Goal: Task Accomplishment & Management: Complete application form

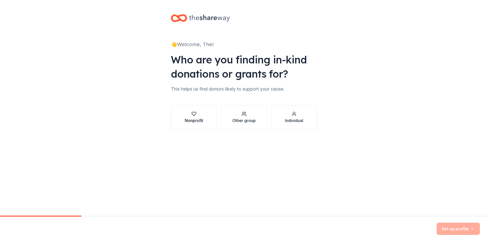
click at [200, 118] on div "Nonprofit" at bounding box center [194, 121] width 18 height 6
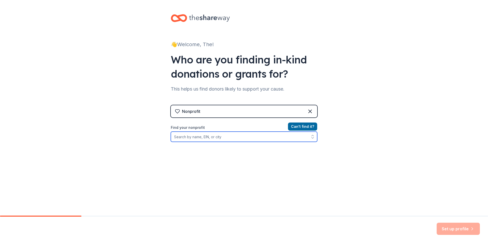
click at [213, 137] on input "Find your nonprofit" at bounding box center [244, 137] width 146 height 10
click at [236, 137] on input "The Genesis One Center" at bounding box center [244, 137] width 146 height 10
type input "Fire To The Nations"
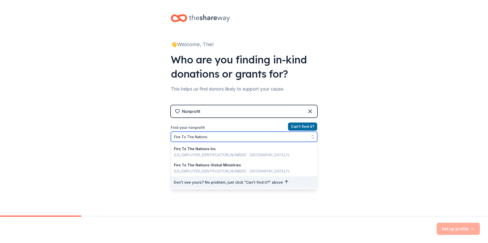
click at [267, 137] on input "Fire To The Nations" at bounding box center [244, 137] width 146 height 10
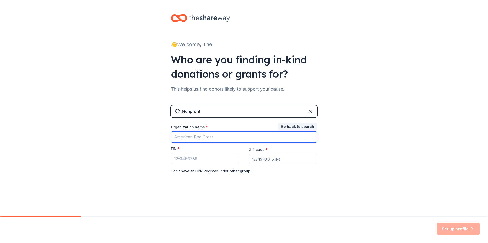
click at [297, 134] on input "Organization name *" at bounding box center [244, 137] width 146 height 11
type input "The Genesis One Center"
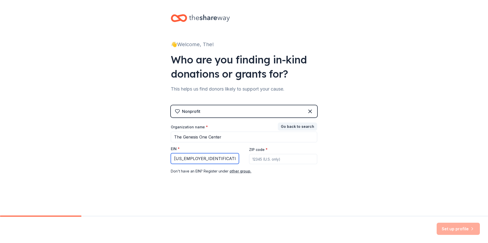
type input "39-2445847"
click at [281, 162] on input "ZIP code *" at bounding box center [283, 159] width 68 height 10
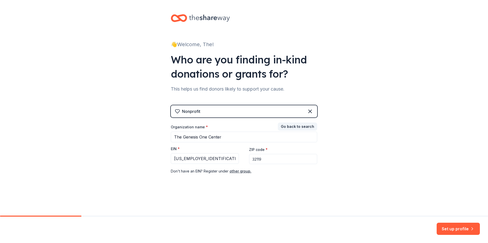
type input "32119"
click at [348, 162] on div "👋 Welcome, The! Who are you finding in-kind donations or grants for? This helps…" at bounding box center [244, 104] width 488 height 209
click at [453, 227] on button "Set up profile" at bounding box center [457, 229] width 43 height 12
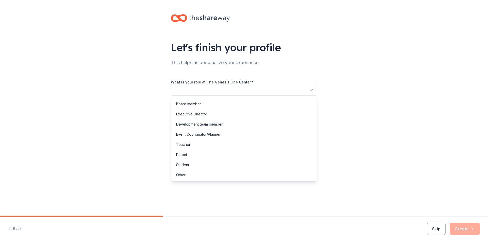
click at [300, 89] on button "button" at bounding box center [244, 90] width 146 height 11
click at [288, 101] on div "Board member" at bounding box center [244, 104] width 144 height 10
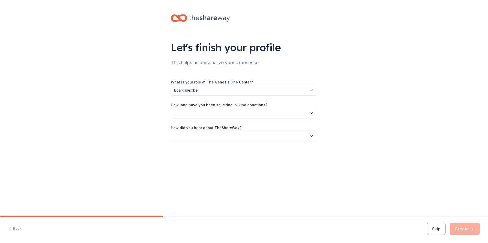
click at [283, 111] on button "button" at bounding box center [244, 113] width 146 height 11
click at [279, 124] on div "This is my first time!" at bounding box center [244, 127] width 144 height 10
click at [276, 135] on button "button" at bounding box center [244, 136] width 146 height 11
click at [266, 166] on div "Social media" at bounding box center [244, 170] width 144 height 10
click at [464, 227] on button "Create" at bounding box center [464, 229] width 30 height 12
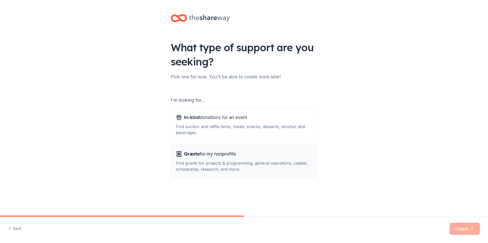
click at [241, 166] on div "Find grants for projects & programming, general operations, capital, scholarshi…" at bounding box center [244, 166] width 136 height 12
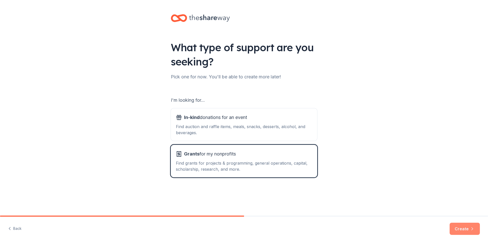
click at [465, 226] on button "Create" at bounding box center [464, 229] width 30 height 12
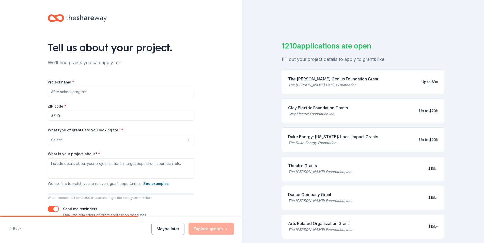
click at [99, 90] on input "Project name *" at bounding box center [121, 92] width 146 height 10
click at [97, 94] on input "The Genesis One Center Launch" at bounding box center [121, 92] width 146 height 10
click at [156, 90] on input "The Genesis One Center Launch" at bounding box center [121, 92] width 146 height 10
type input "The Genesis One Center Launch"
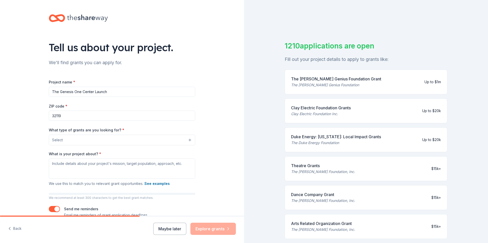
click at [153, 138] on button "Select" at bounding box center [122, 140] width 146 height 11
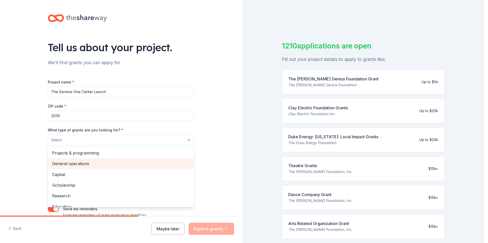
click at [141, 163] on span "General operations" at bounding box center [121, 164] width 138 height 7
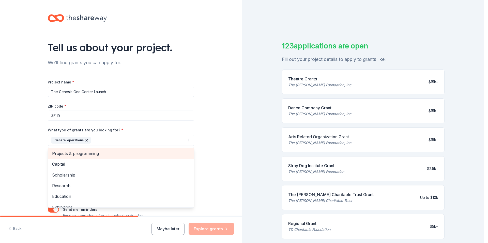
click at [128, 152] on span "Projects & programming" at bounding box center [121, 153] width 138 height 7
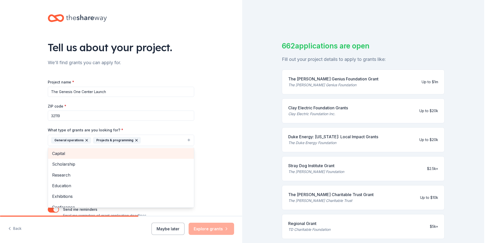
click at [128, 152] on span "Capital" at bounding box center [121, 153] width 138 height 7
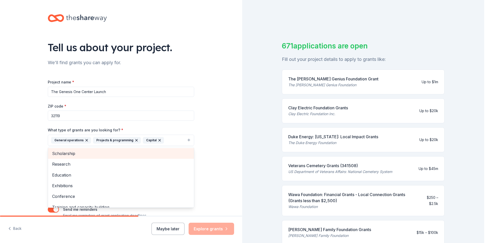
scroll to position [5, 0]
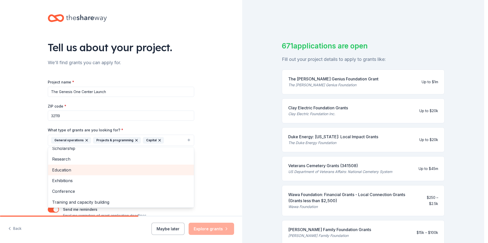
click at [109, 169] on span "Education" at bounding box center [121, 170] width 138 height 7
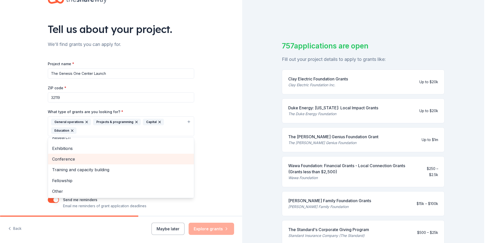
scroll to position [19, 0]
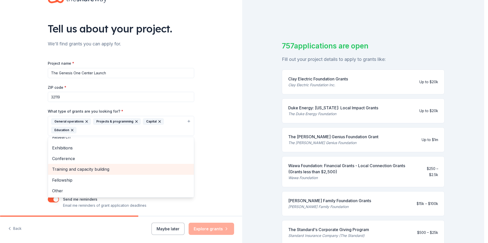
click at [124, 168] on span "Training and capacity building" at bounding box center [121, 169] width 138 height 7
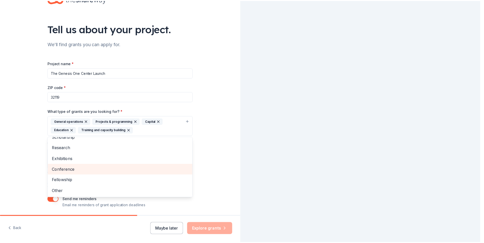
scroll to position [6, 0]
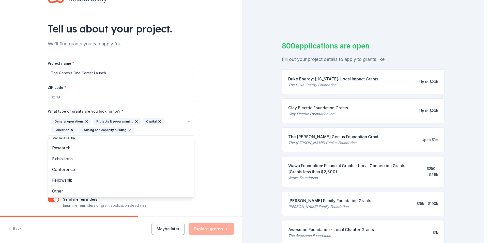
click at [203, 135] on div "Tell us about your project. We'll find grants you can apply for. Project name *…" at bounding box center [121, 107] width 242 height 252
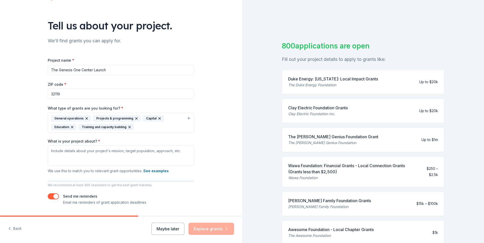
scroll to position [23, 0]
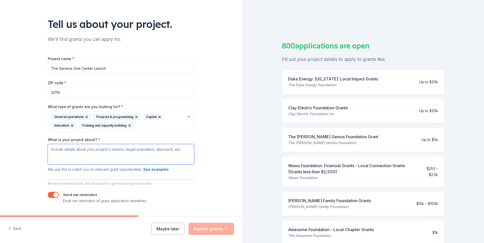
drag, startPoint x: 182, startPoint y: 150, endPoint x: 130, endPoint y: 148, distance: 51.9
click at [130, 148] on textarea "What is your project about? *" at bounding box center [121, 154] width 146 height 20
click at [72, 151] on textarea "What is your project about? *" at bounding box center [121, 154] width 146 height 20
paste textarea "The Genesis One Center Launch is a community-based initiative of Fire To The Na…"
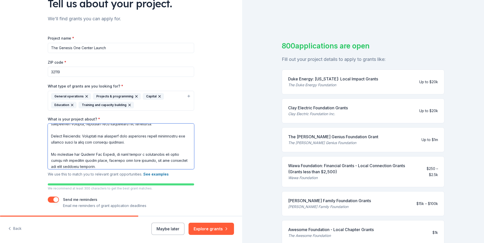
scroll to position [49, 0]
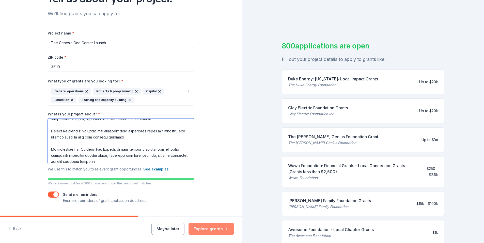
type textarea "The Genesis One Center Launch is a community-based initiative of Fire To The Na…"
click at [211, 227] on button "Explore grants" at bounding box center [210, 229] width 45 height 12
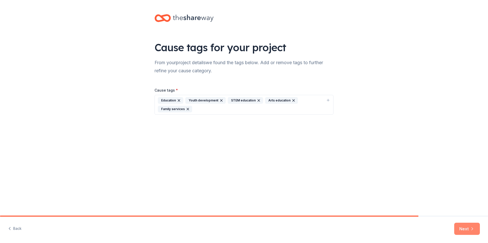
click at [472, 230] on icon "button" at bounding box center [471, 229] width 5 height 5
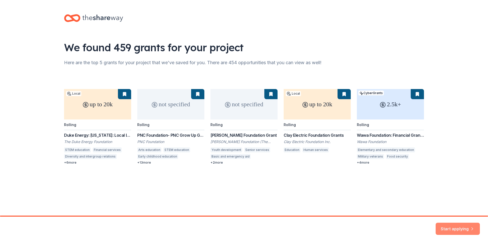
click at [460, 229] on button "Start applying" at bounding box center [457, 226] width 44 height 12
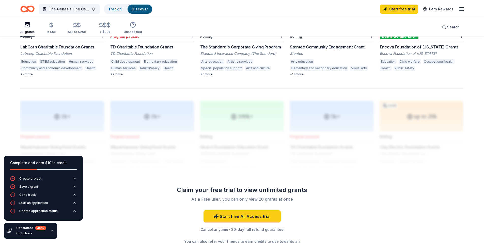
scroll to position [365, 0]
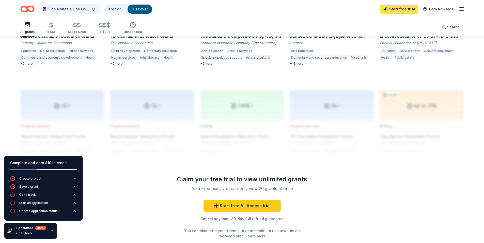
click at [404, 8] on link "Start free trial" at bounding box center [399, 9] width 38 height 9
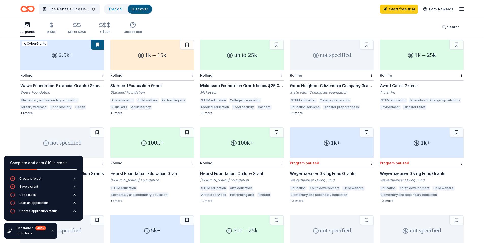
scroll to position [0, 0]
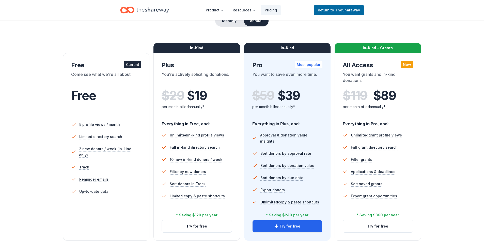
scroll to position [57, 0]
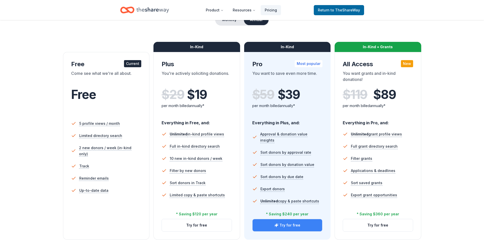
click at [300, 227] on button "Try for free" at bounding box center [288, 225] width 70 height 12
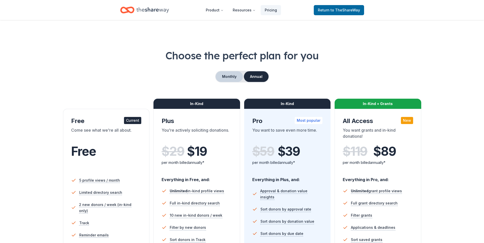
click at [232, 78] on button "Monthly" at bounding box center [229, 76] width 27 height 11
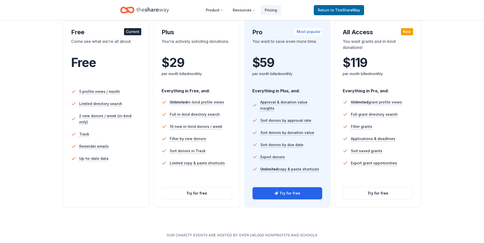
scroll to position [89, 0]
click at [397, 195] on button "Try for free" at bounding box center [378, 194] width 70 height 12
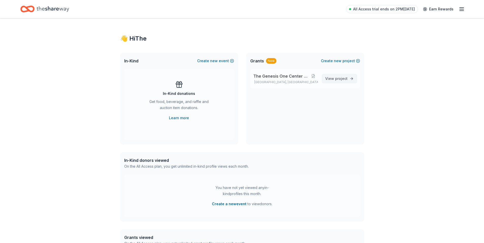
click at [353, 80] on link "View project" at bounding box center [339, 78] width 35 height 9
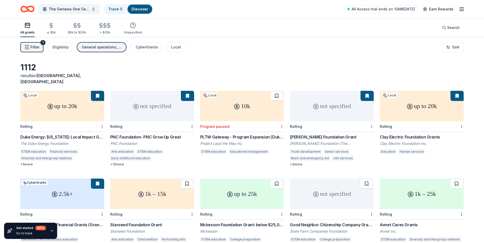
click at [70, 107] on div "up to 20k" at bounding box center [62, 106] width 84 height 30
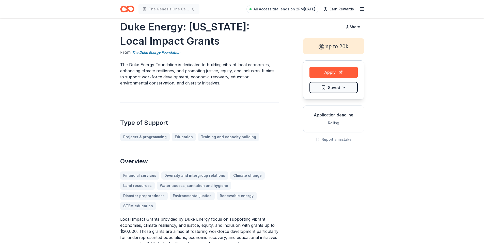
scroll to position [12, 0]
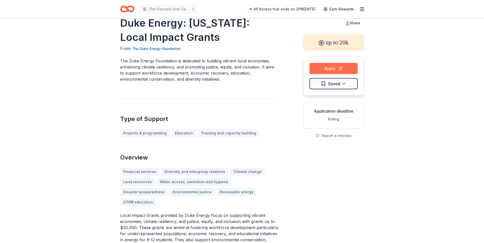
click at [336, 69] on button "Apply" at bounding box center [333, 68] width 48 height 11
